Goal: Navigation & Orientation: Find specific page/section

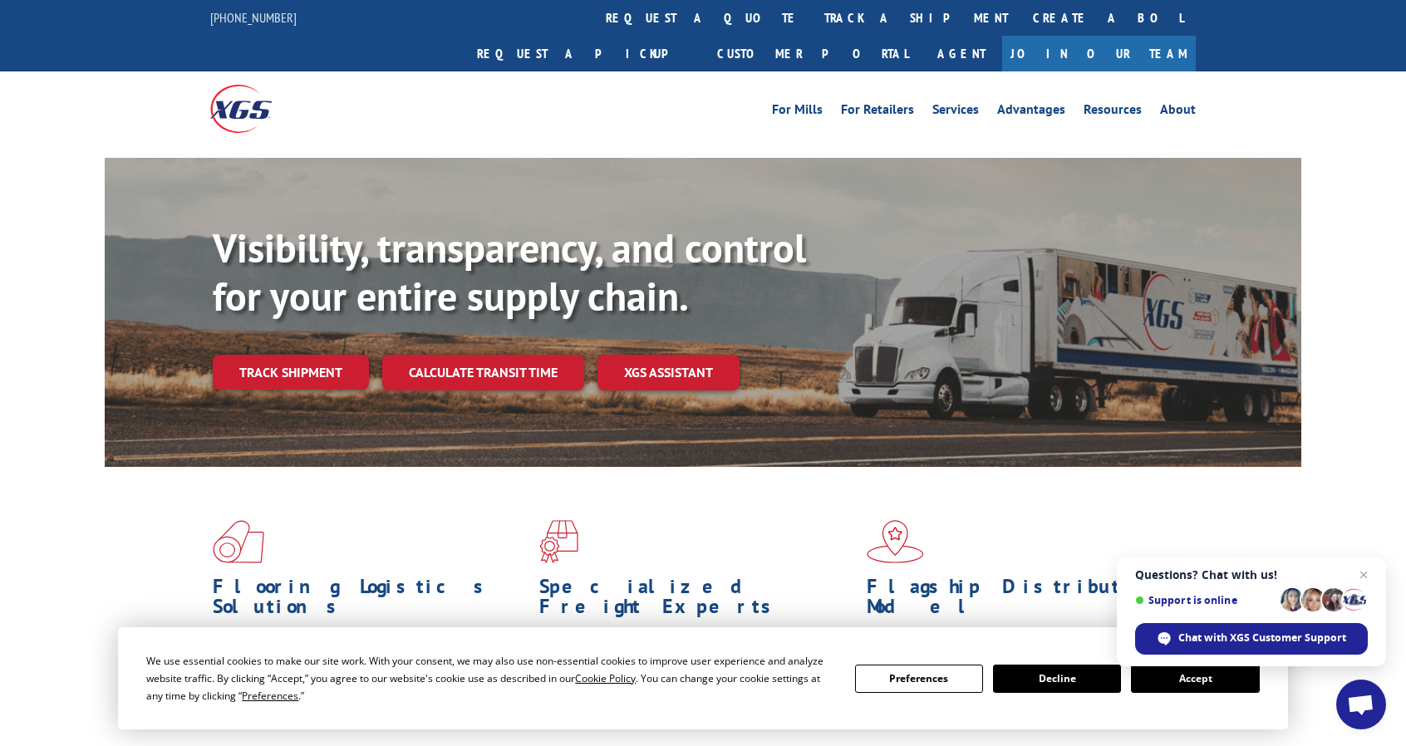
click at [957, 103] on link "Services" at bounding box center [955, 112] width 47 height 18
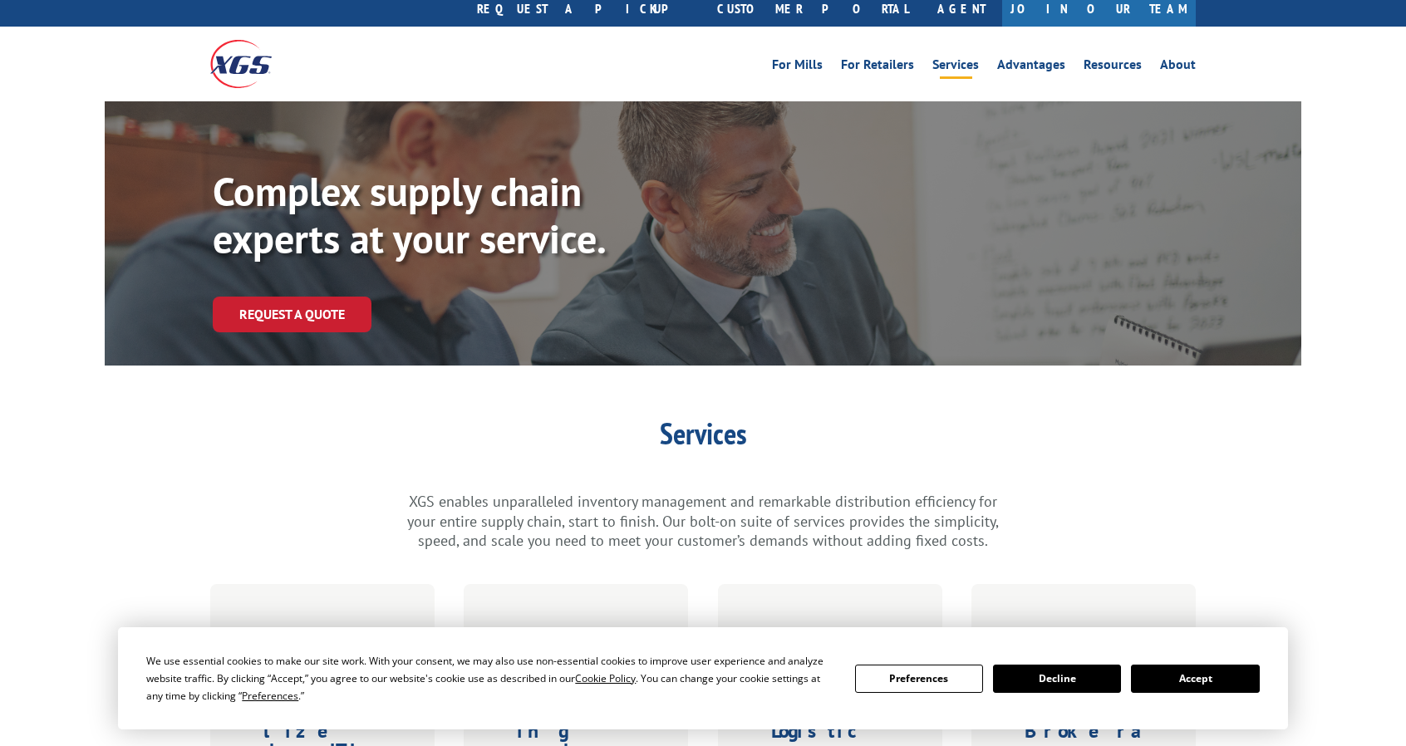
scroll to position [498, 0]
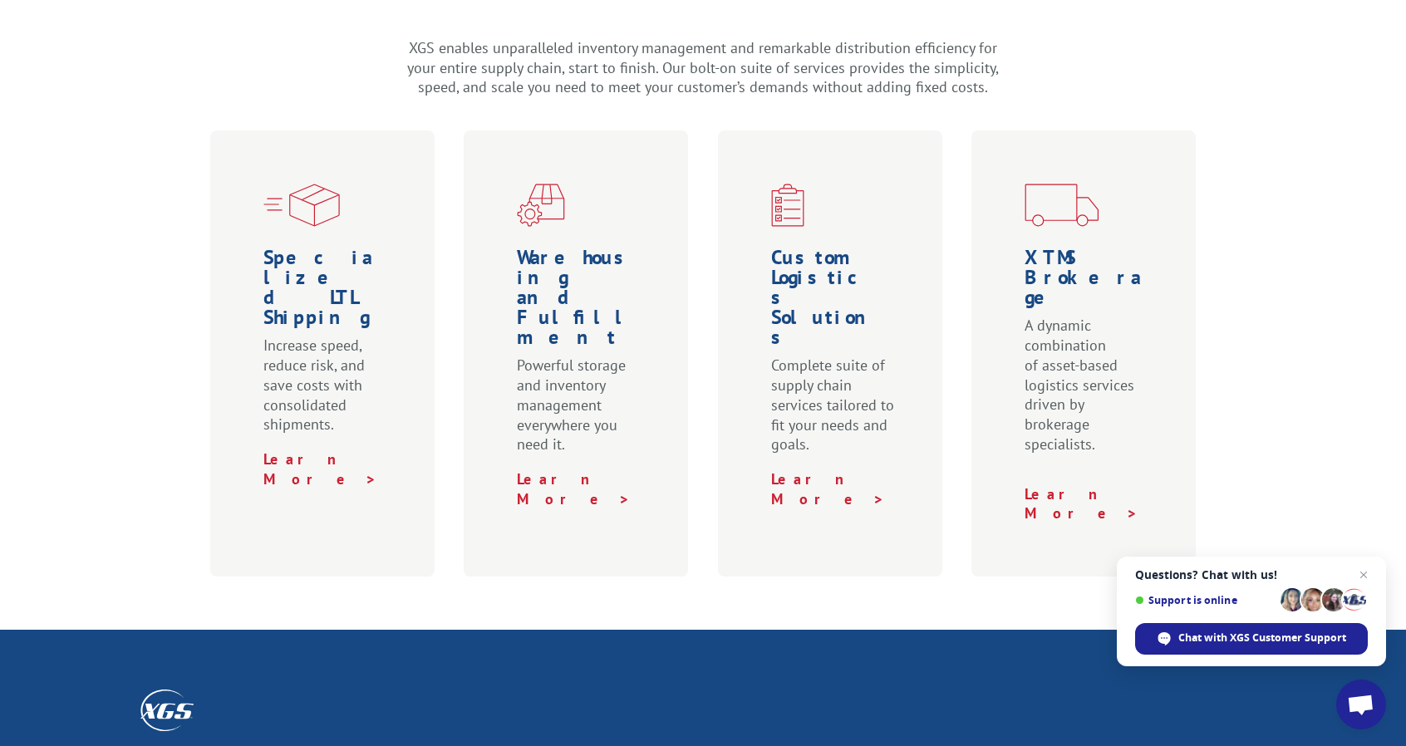
click at [1013, 353] on div "XTMS Brokerage A dynamic combination of asset-based logistics services driven b…" at bounding box center [1083, 353] width 224 height 446
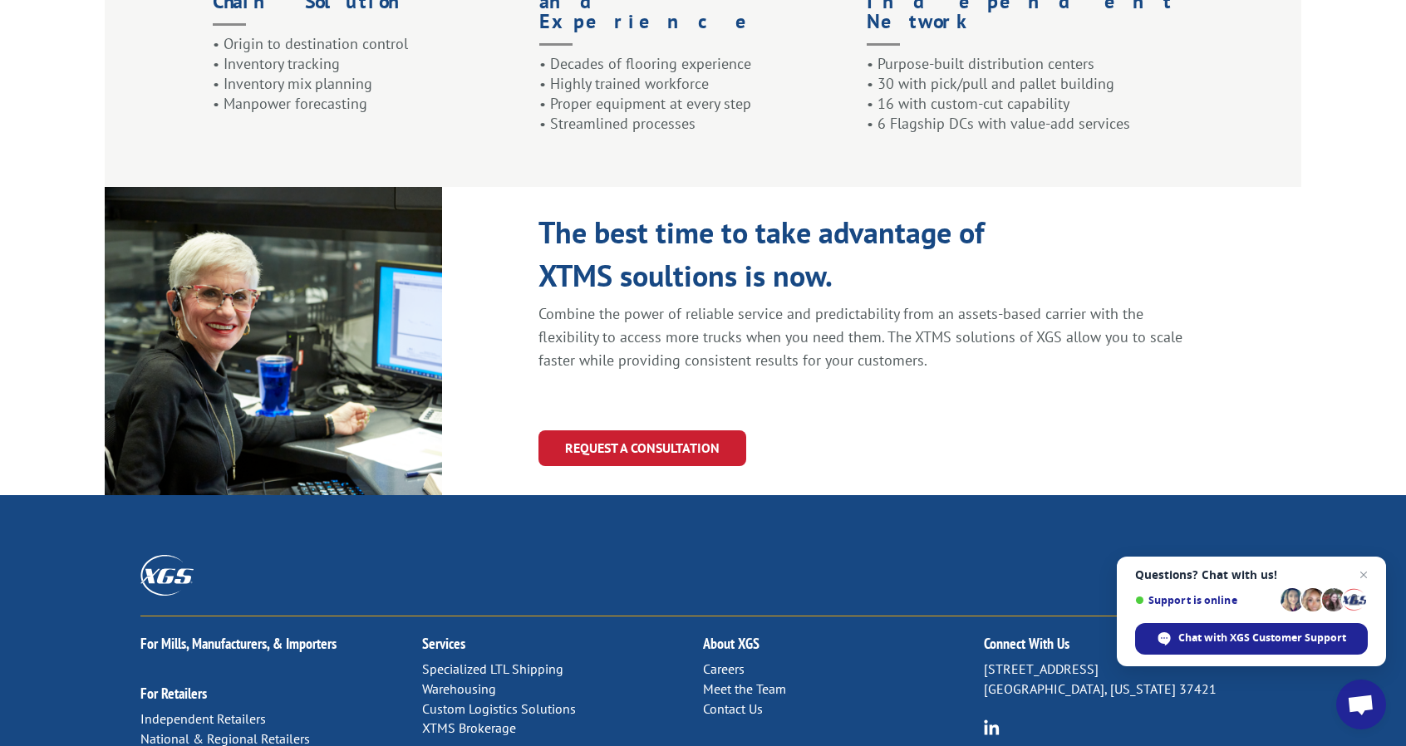
scroll to position [1743, 0]
